Goal: Obtain resource: Download file/media

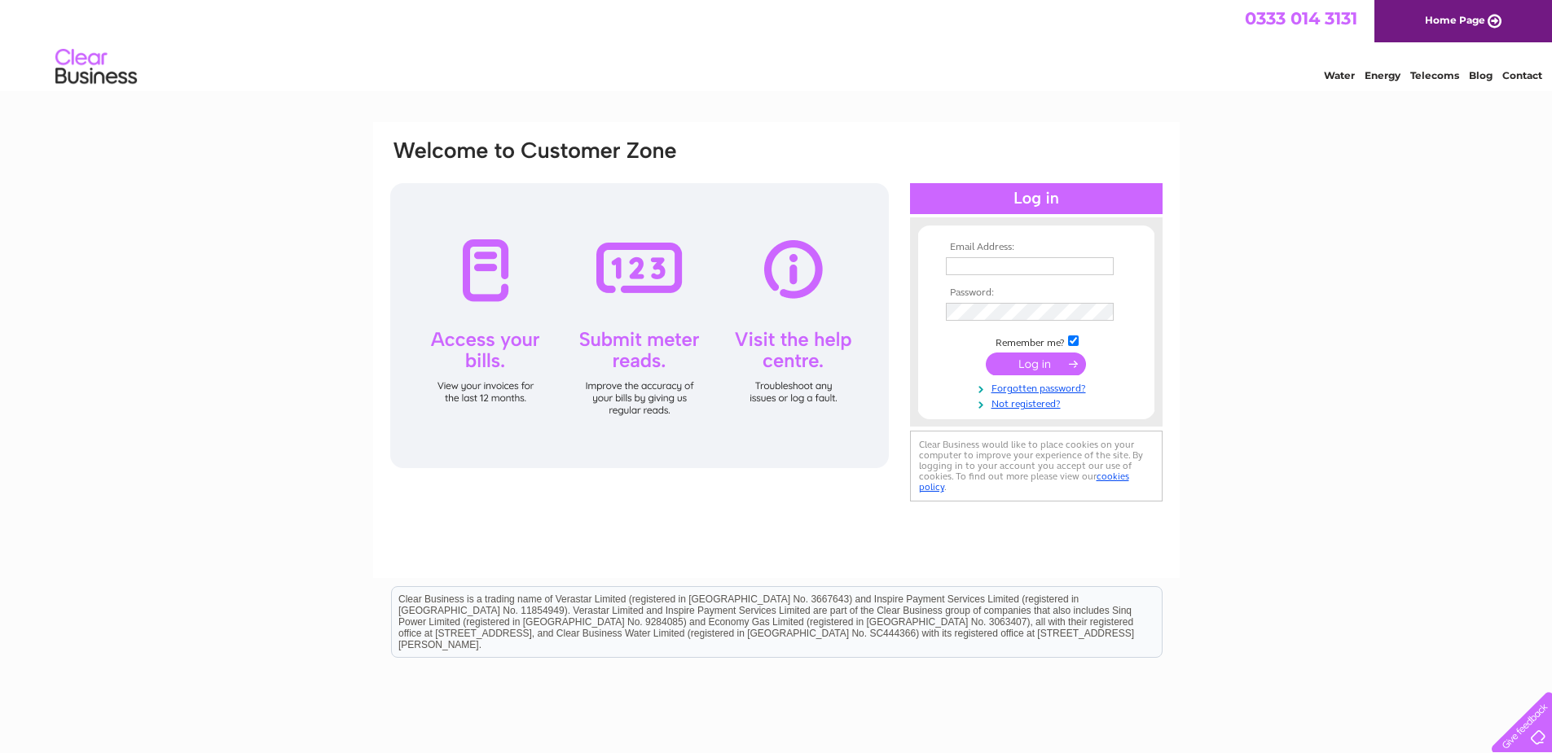
type input "contact@mcgarryflooring.co.uk"
click at [1030, 362] on input "submit" at bounding box center [1036, 364] width 100 height 23
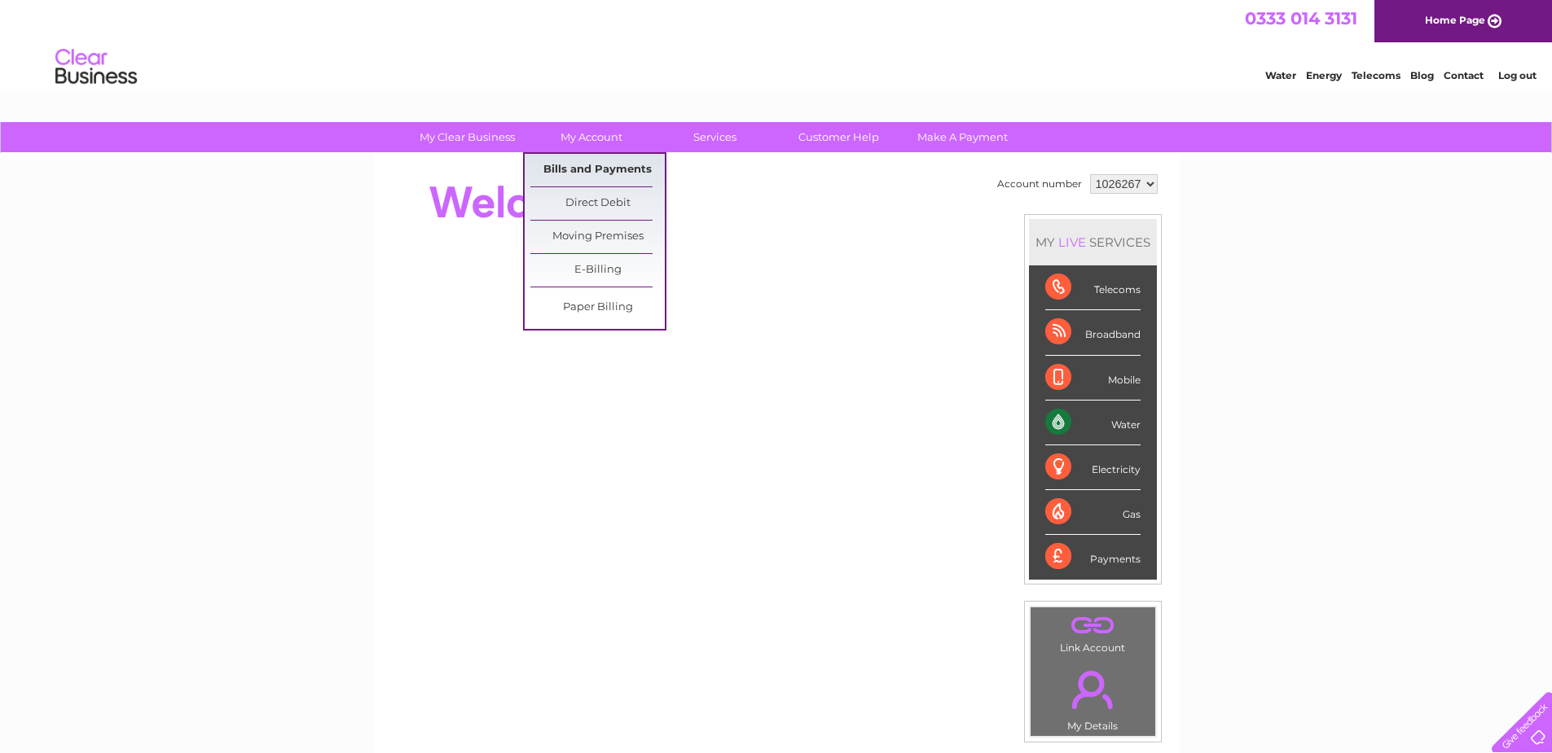
click at [592, 169] on link "Bills and Payments" at bounding box center [597, 170] width 134 height 33
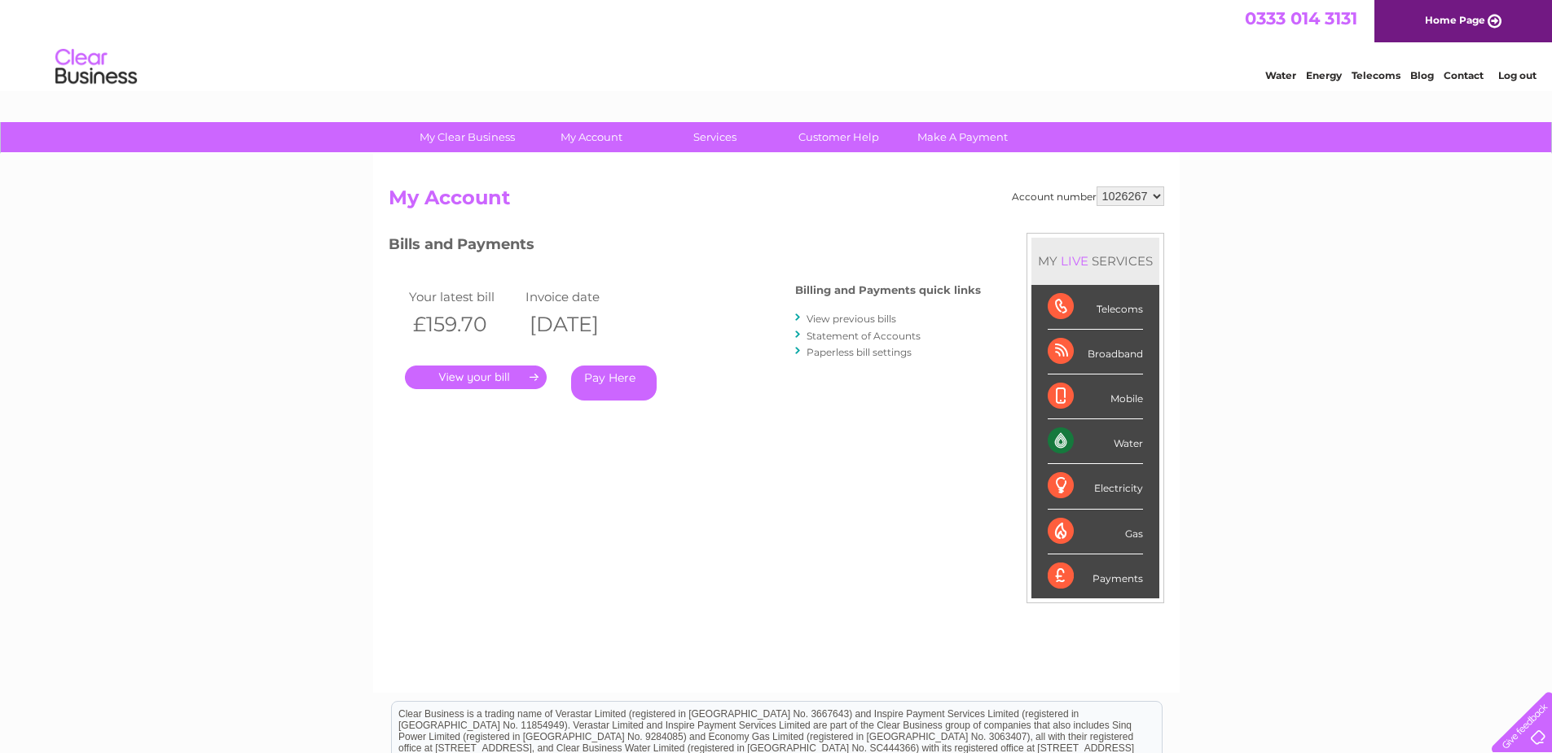
click at [464, 379] on link "." at bounding box center [476, 378] width 142 height 24
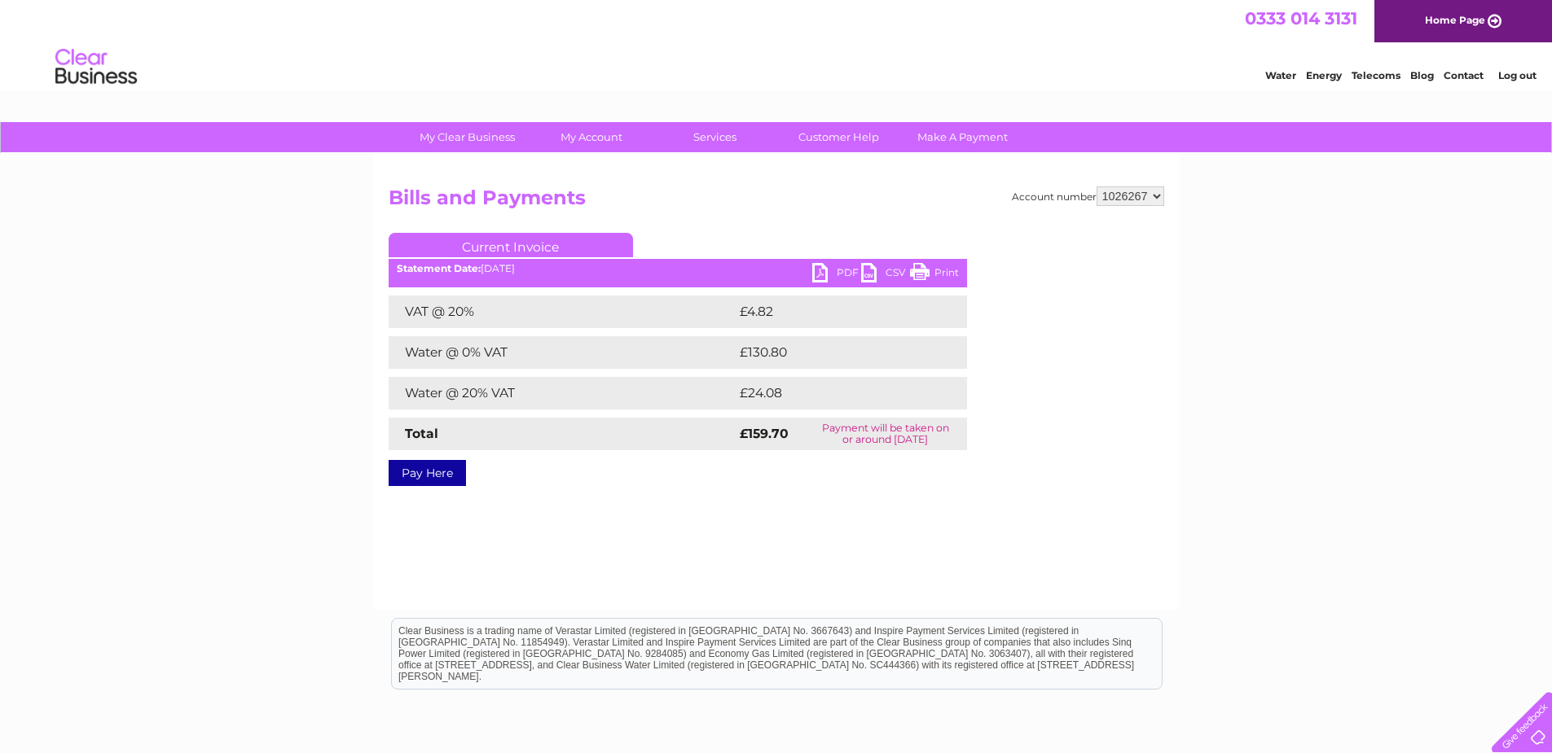
click at [819, 274] on link "PDF" at bounding box center [836, 275] width 49 height 24
click at [1505, 77] on link "Log out" at bounding box center [1517, 75] width 38 height 12
